Goal: Information Seeking & Learning: Understand process/instructions

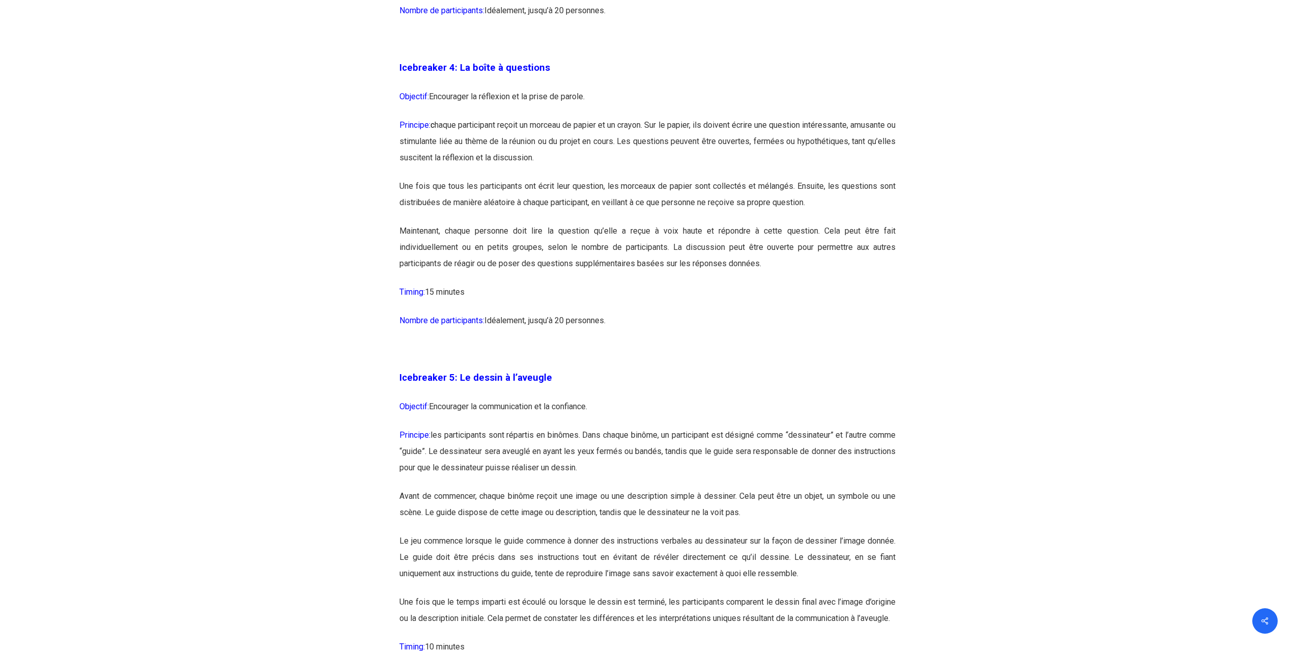
scroll to position [1578, 0]
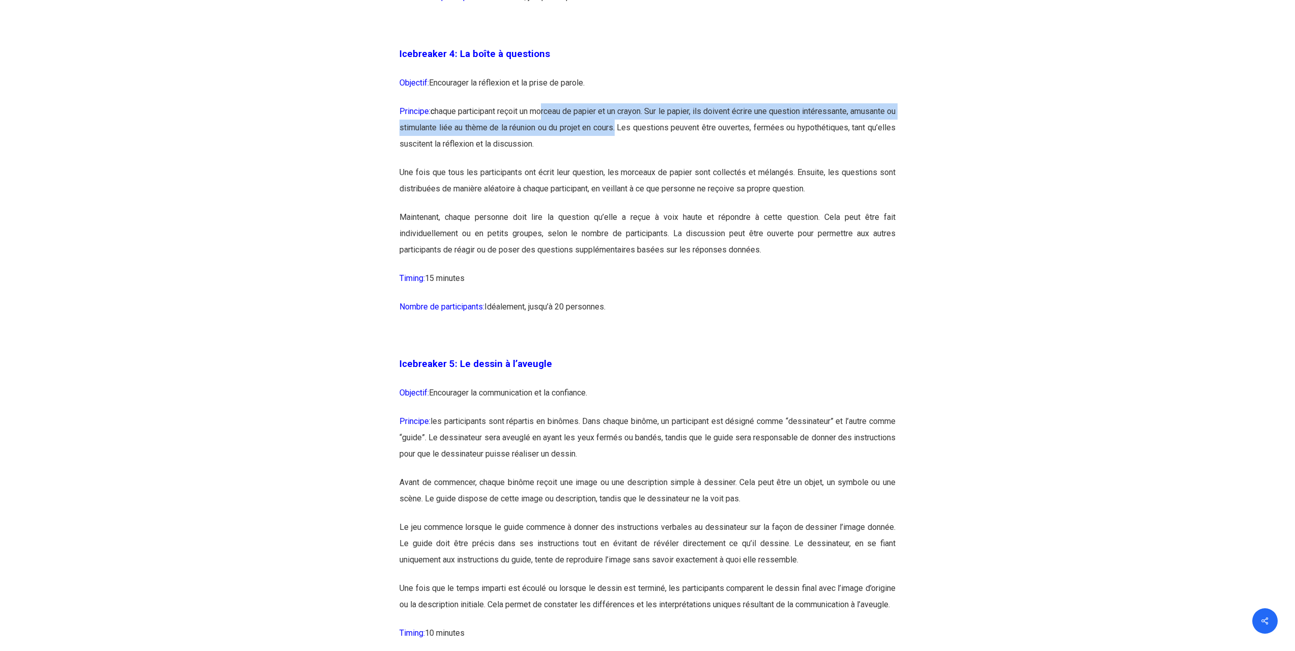
drag, startPoint x: 556, startPoint y: 113, endPoint x: 700, endPoint y: 126, distance: 144.1
click at [700, 126] on p "Principe: c haque participant reçoit un morceau de papier et un crayon. Sur le …" at bounding box center [648, 133] width 496 height 61
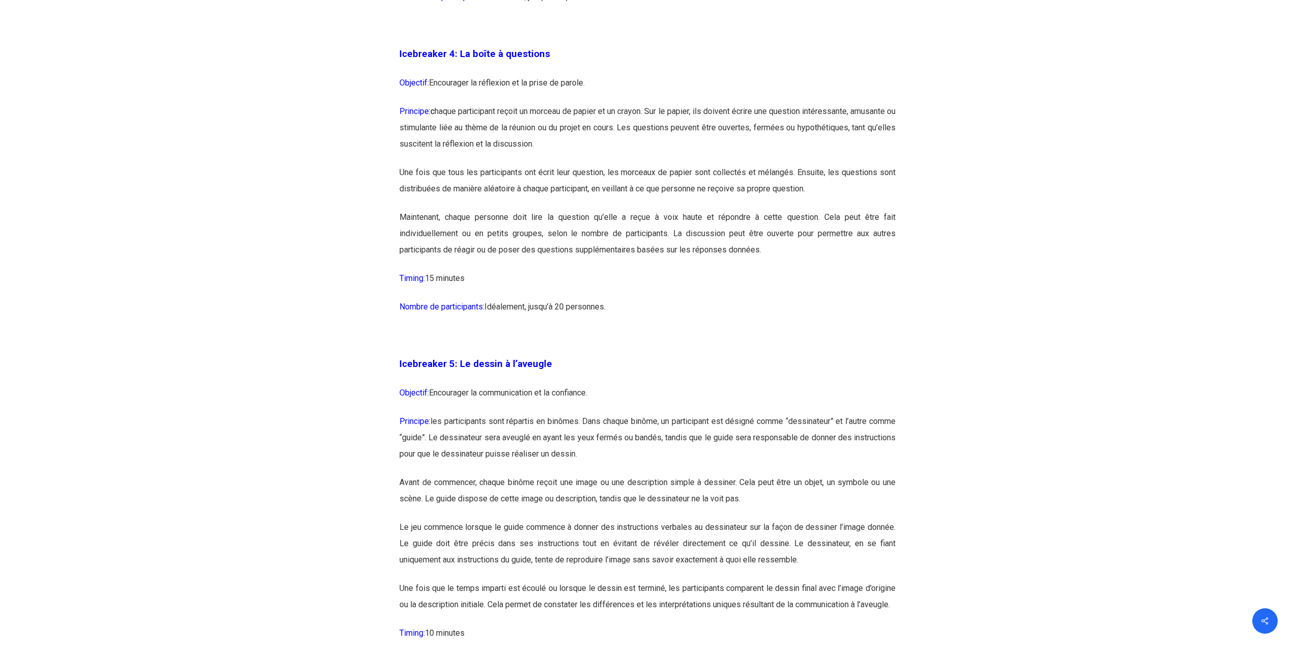
click at [761, 129] on p "Principe: c haque participant reçoit un morceau de papier et un crayon. Sur le …" at bounding box center [648, 133] width 496 height 61
drag, startPoint x: 733, startPoint y: 124, endPoint x: 855, endPoint y: 127, distance: 121.7
click at [855, 127] on p "Principe: c haque participant reçoit un morceau de papier et un crayon. Sur le …" at bounding box center [648, 133] width 496 height 61
click at [593, 180] on p "Une fois que tous les participants ont écrit leur question, les morceaux de pap…" at bounding box center [648, 186] width 496 height 45
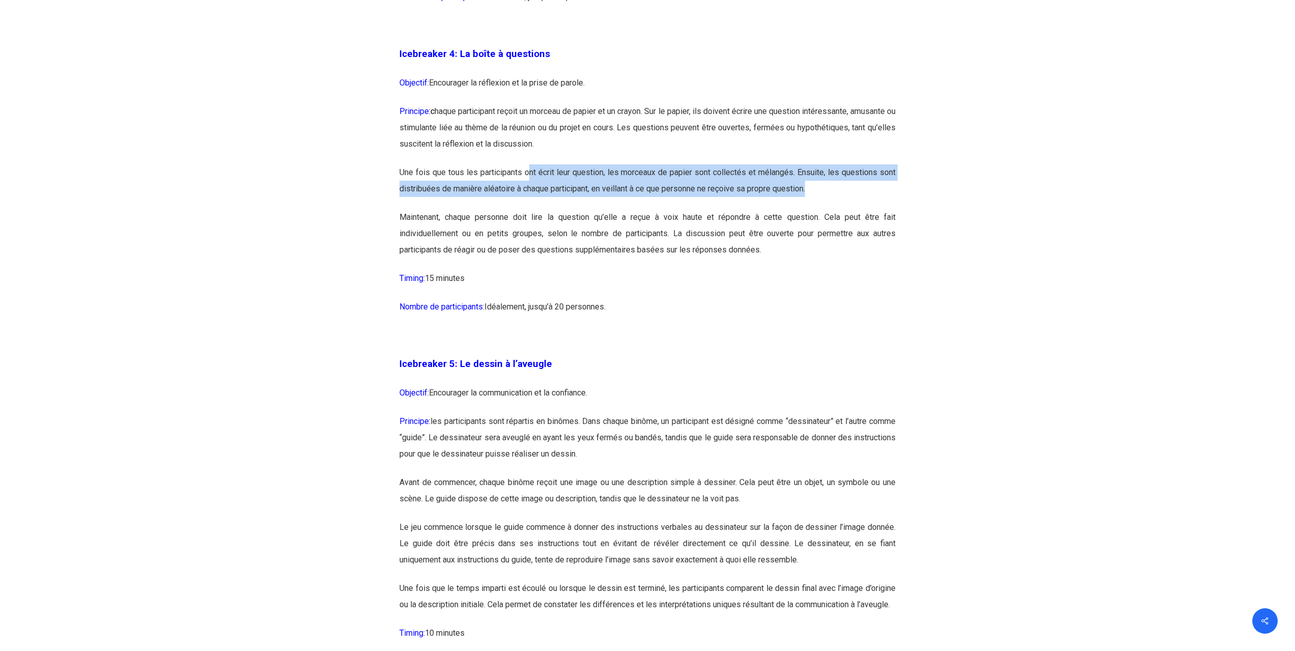
drag, startPoint x: 530, startPoint y: 172, endPoint x: 845, endPoint y: 195, distance: 316.0
click at [845, 195] on p "Une fois que tous les participants ont écrit leur question, les morceaux de pap…" at bounding box center [648, 186] width 496 height 45
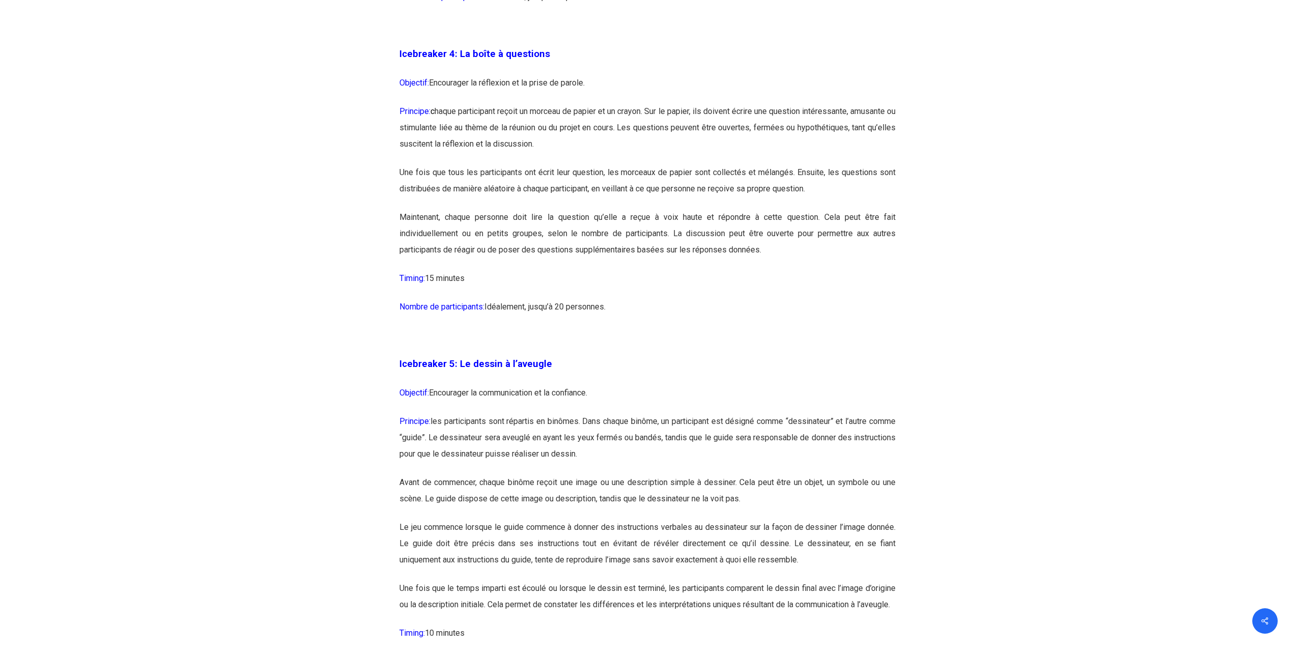
click at [601, 216] on p "Maintenant, chaque personne doit lire la question qu’elle a reçue à voix haute …" at bounding box center [648, 239] width 496 height 61
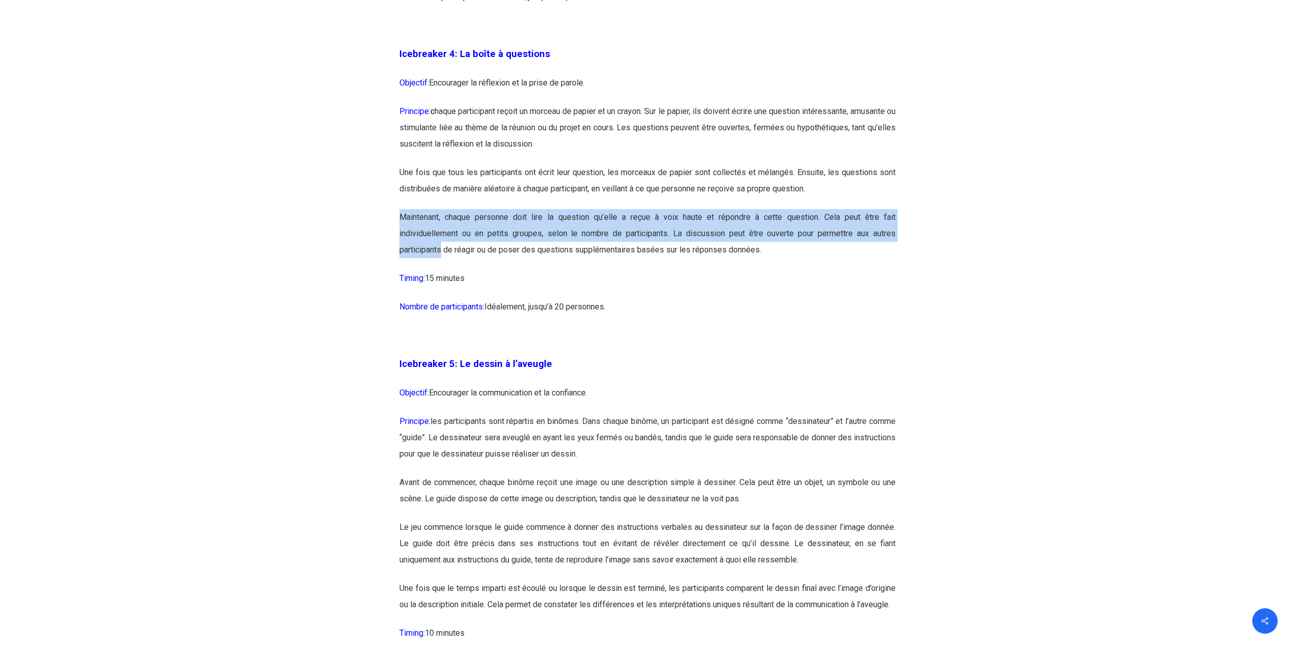
drag, startPoint x: 403, startPoint y: 217, endPoint x: 403, endPoint y: 254, distance: 37.7
click at [403, 254] on p "Maintenant, chaque personne doit lire la question qu’elle a reçue à voix haute …" at bounding box center [648, 239] width 496 height 61
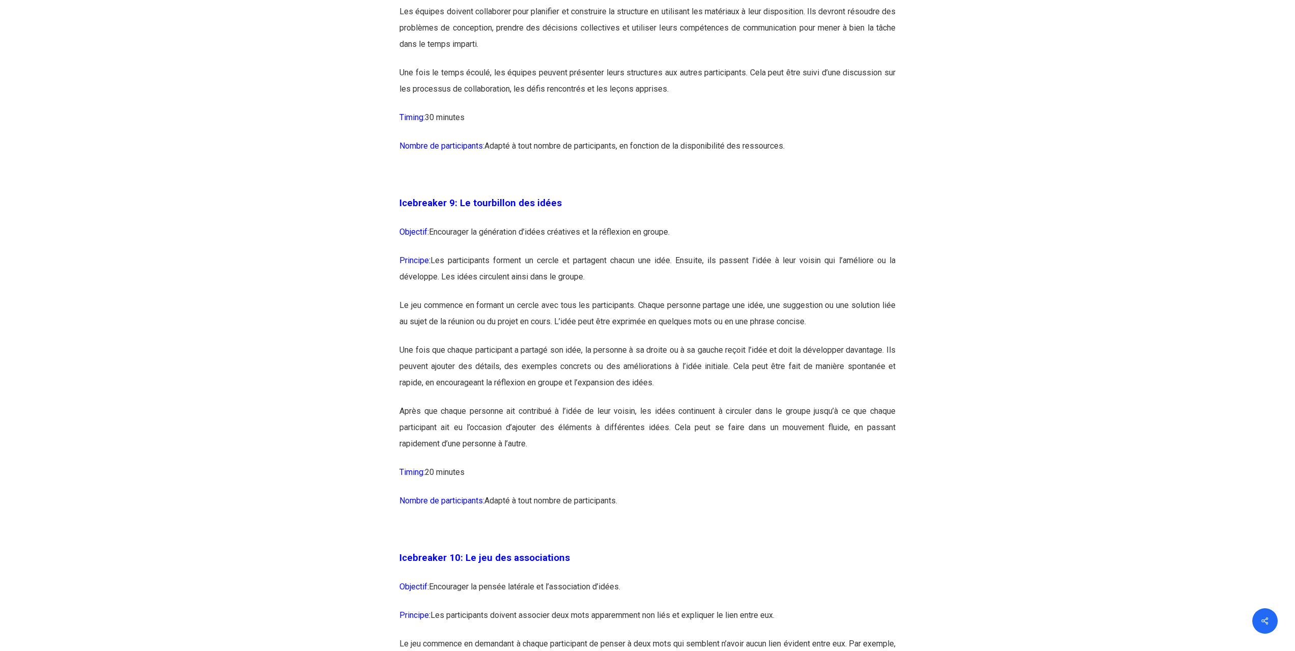
scroll to position [3156, 0]
